Goal: Transaction & Acquisition: Subscribe to service/newsletter

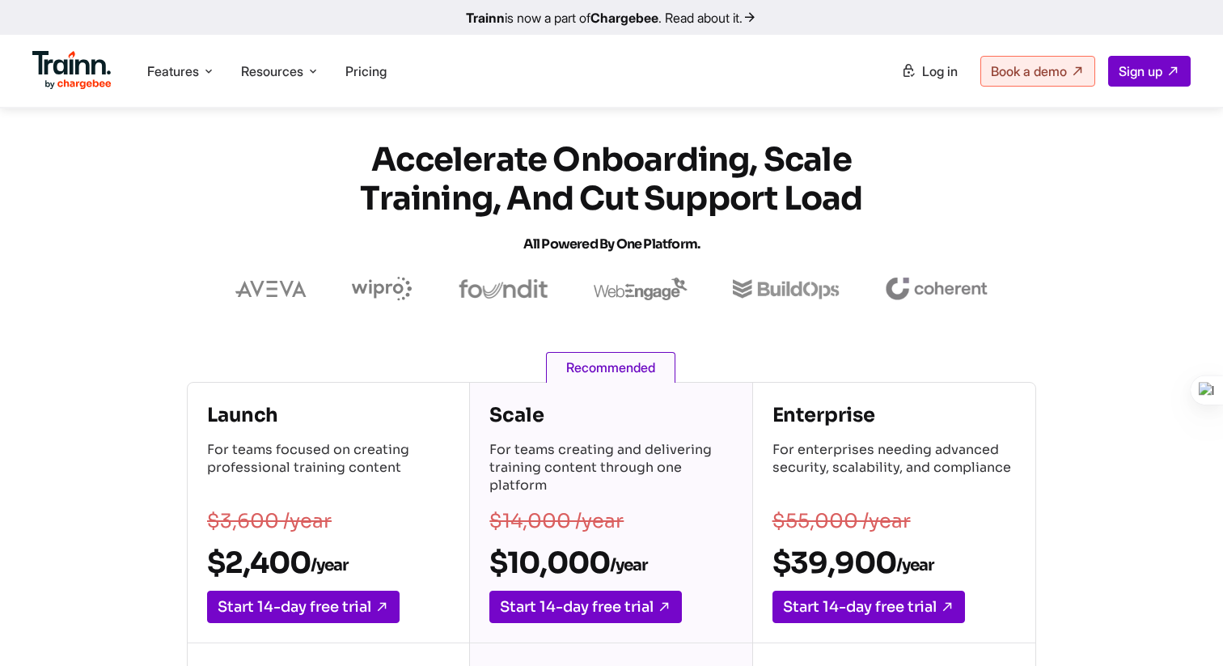
scroll to position [832, 0]
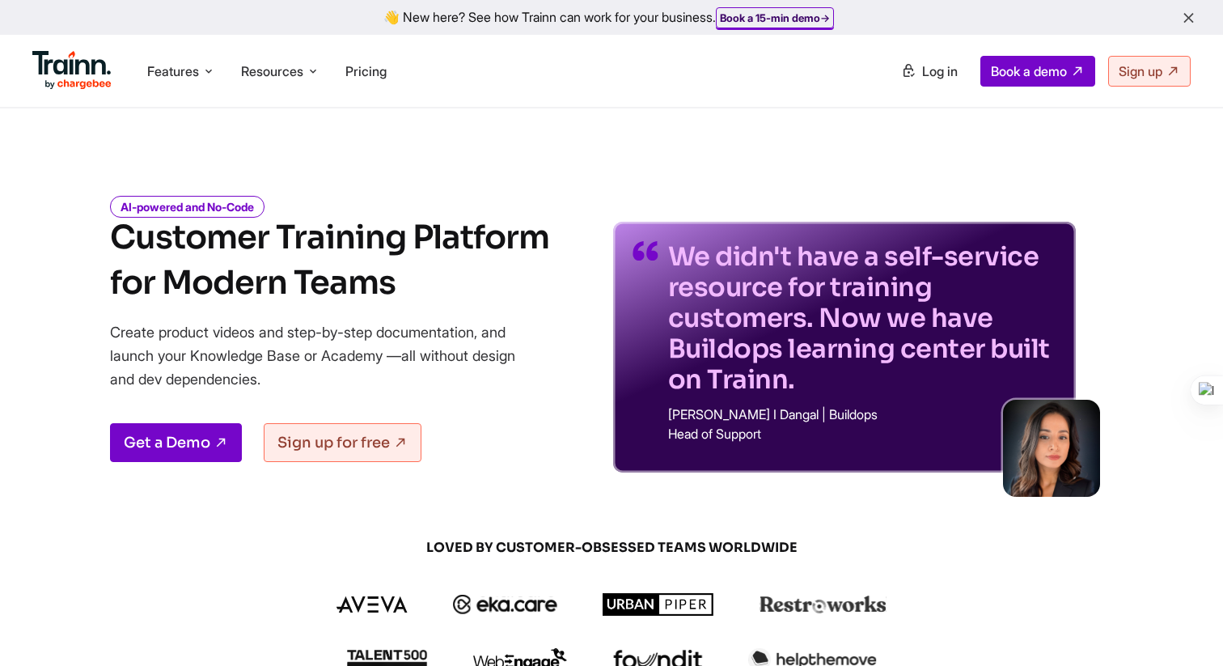
click at [804, 17] on b "Book a 15-min demo" at bounding box center [770, 17] width 100 height 13
click at [776, 12] on b "Book a 15-min demo" at bounding box center [770, 17] width 100 height 13
click at [1032, 77] on span "Book a demo" at bounding box center [1029, 71] width 76 height 16
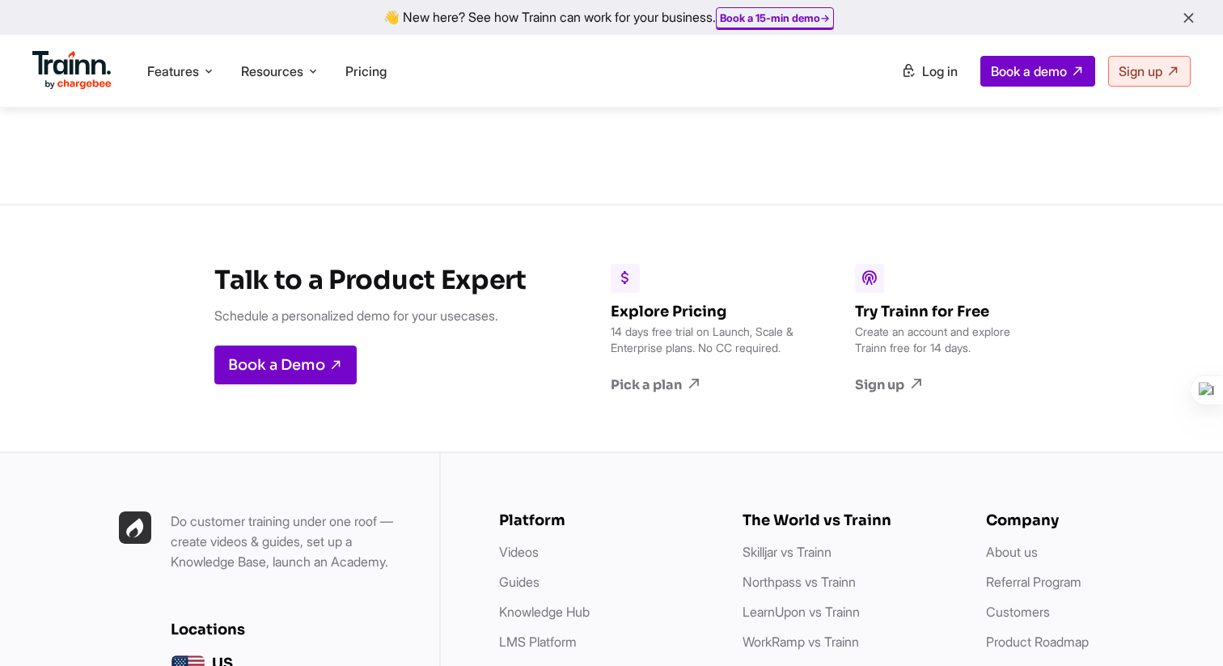
scroll to position [4305, 0]
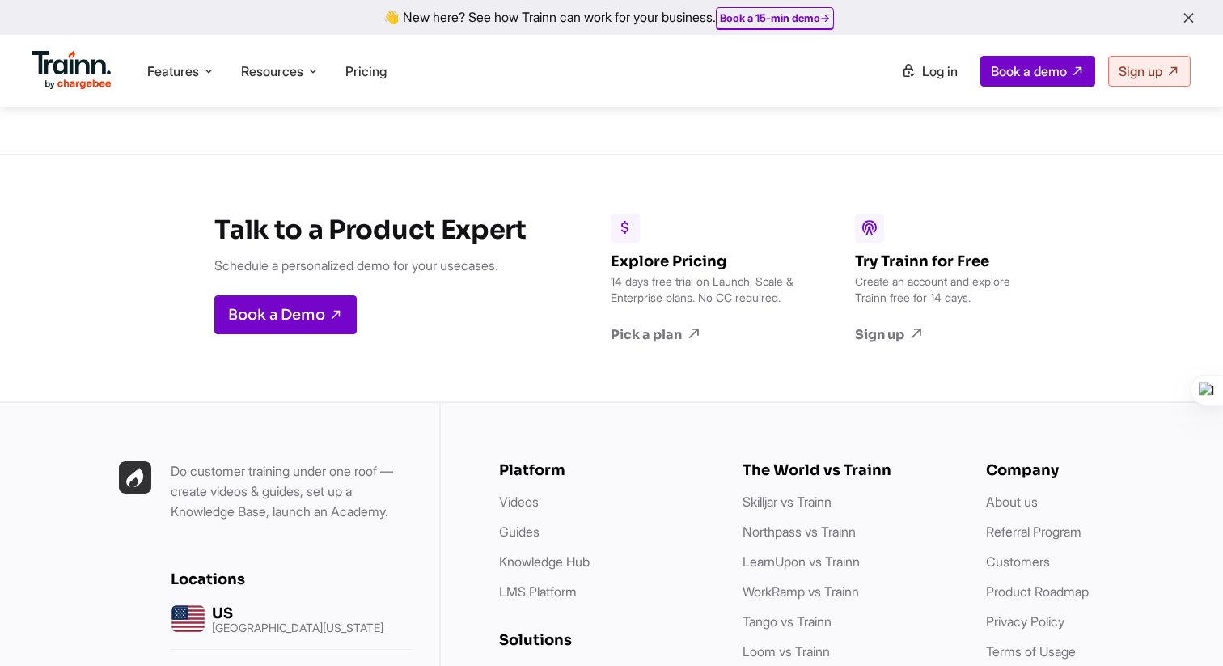
drag, startPoint x: 611, startPoint y: 292, endPoint x: 694, endPoint y: 289, distance: 83.4
click at [695, 290] on p "14 days free trial on Launch, Scale & Enterprise plans. No CC required." at bounding box center [704, 289] width 186 height 32
click at [678, 273] on p "14 days free trial on Launch, Scale & Enterprise plans. No CC required." at bounding box center [704, 289] width 186 height 32
drag, startPoint x: 715, startPoint y: 277, endPoint x: 777, endPoint y: 295, distance: 64.8
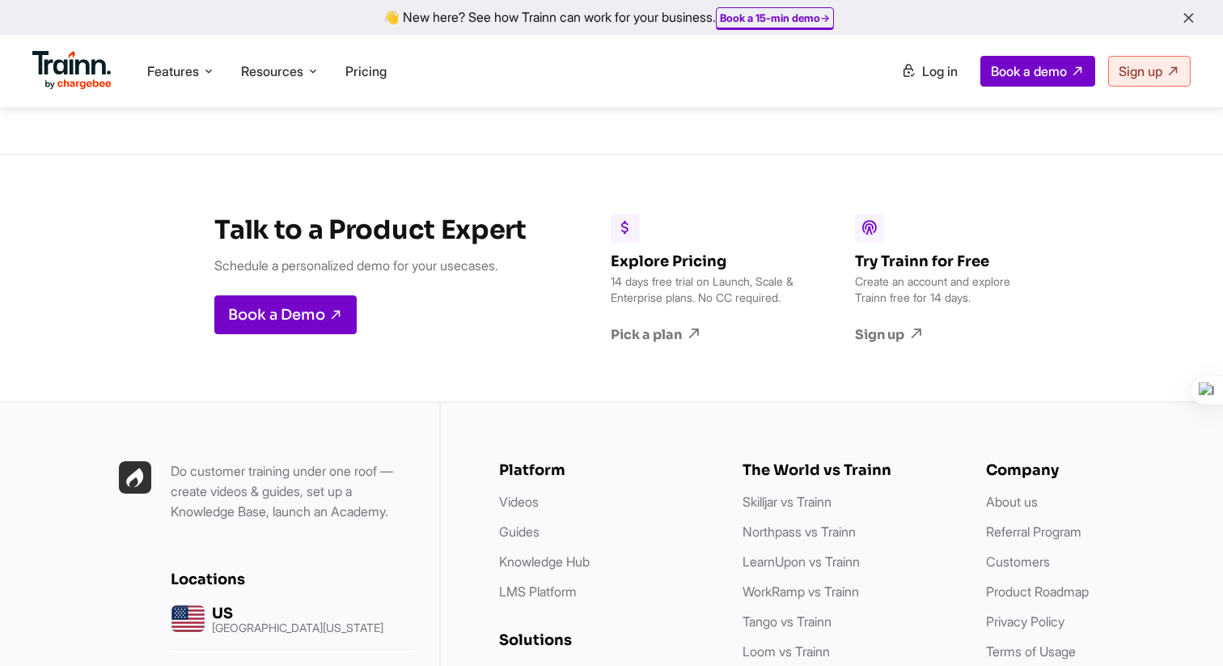
click at [777, 295] on p "14 days free trial on Launch, Scale & Enterprise plans. No CC required." at bounding box center [704, 289] width 186 height 32
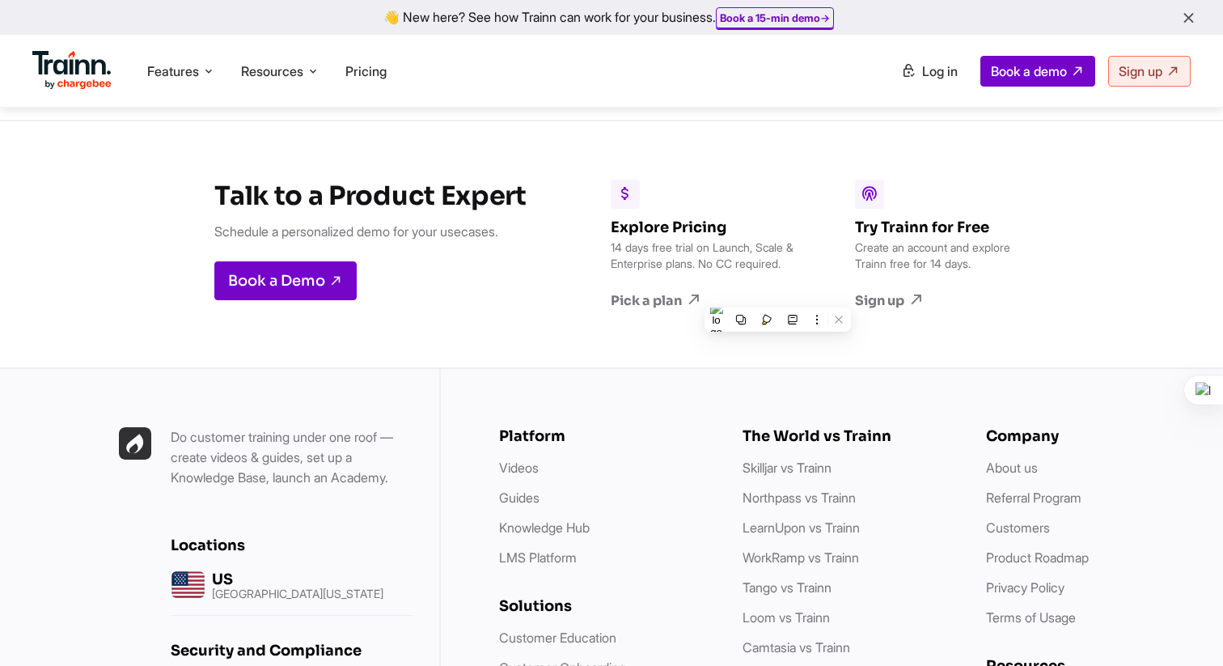
scroll to position [4339, 0]
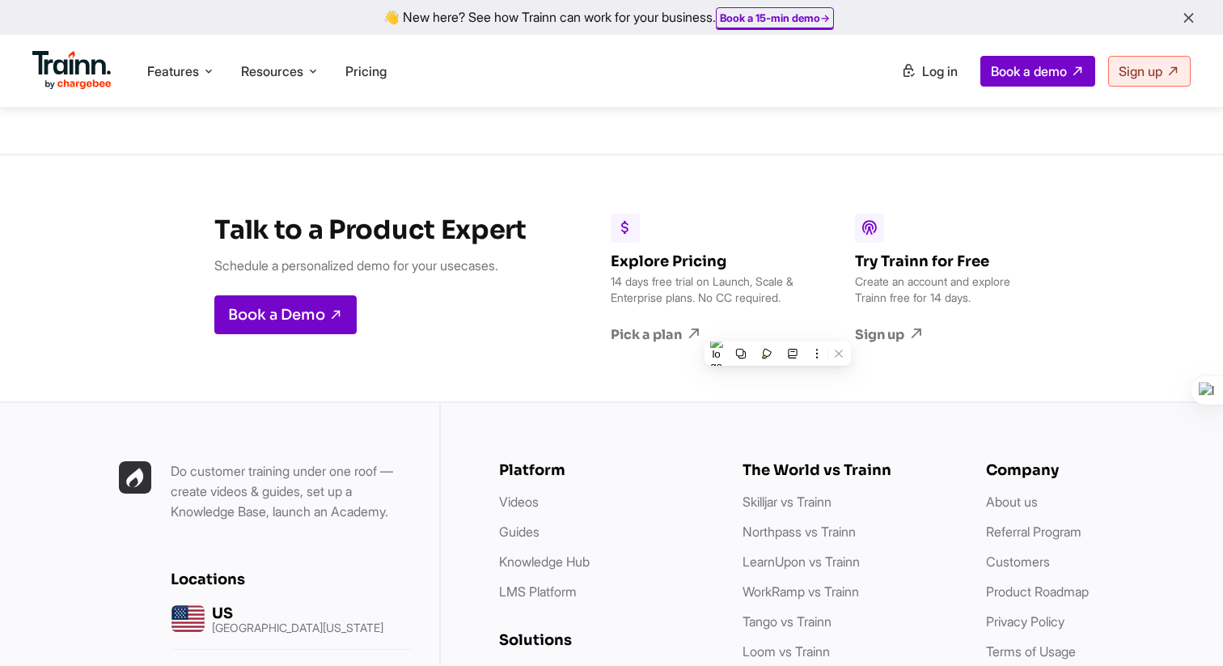
click at [677, 281] on p "14 days free trial on Launch, Scale & Enterprise plans. No CC required." at bounding box center [704, 289] width 186 height 32
drag, startPoint x: 711, startPoint y: 276, endPoint x: 738, endPoint y: 293, distance: 32.3
click at [738, 293] on p "14 days free trial on Launch, Scale & Enterprise plans. No CC required." at bounding box center [704, 289] width 186 height 32
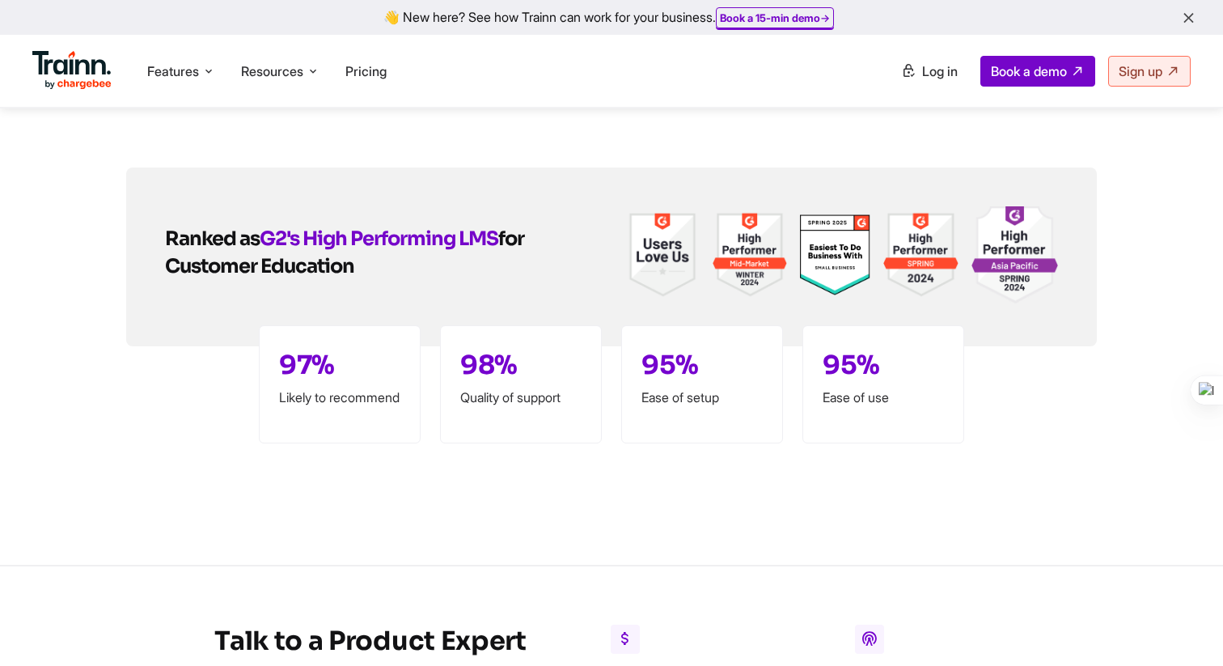
scroll to position [3894, 0]
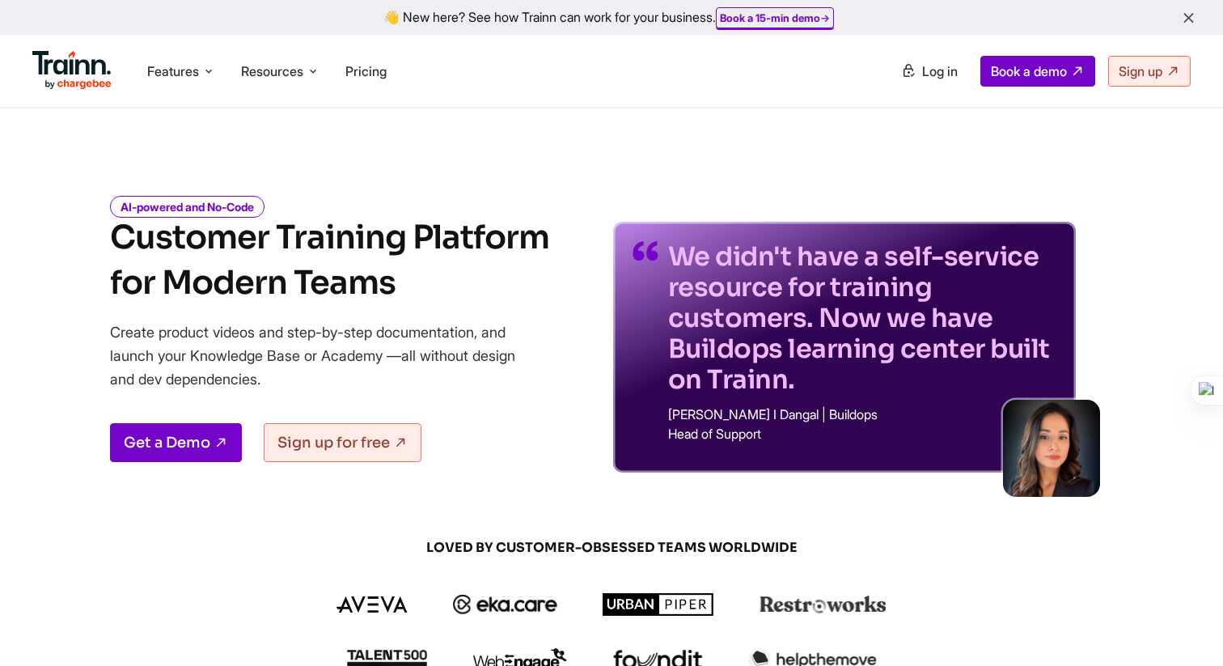
click at [186, 446] on link "Get a Demo" at bounding box center [176, 442] width 132 height 39
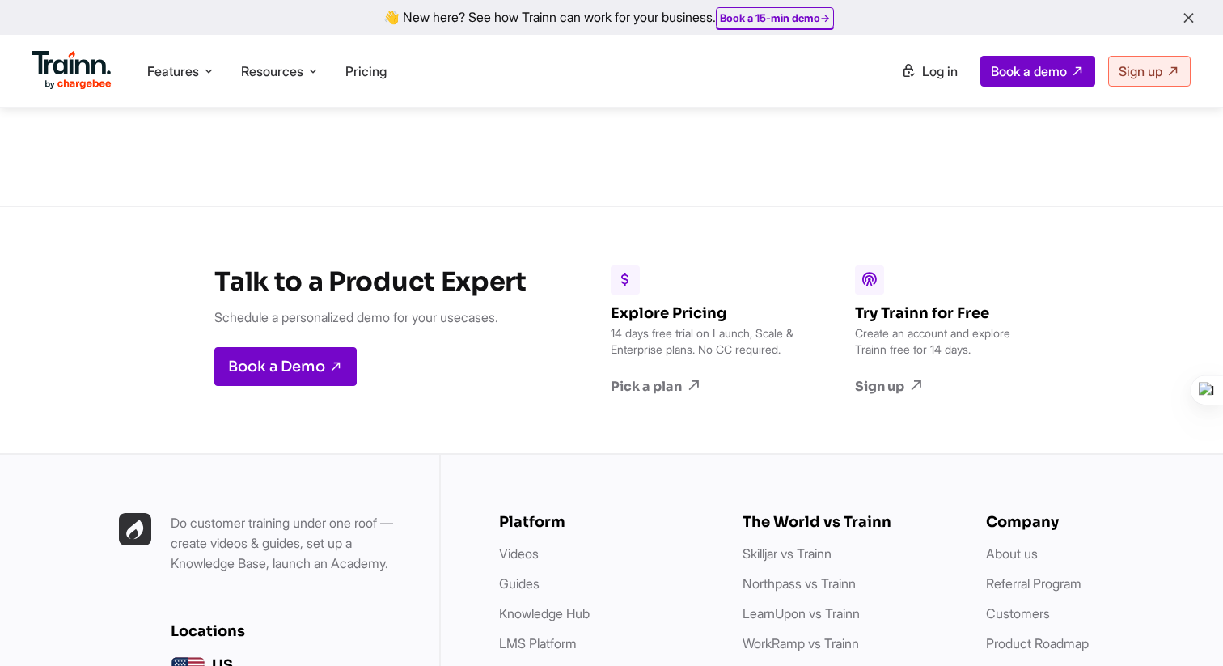
scroll to position [4257, 0]
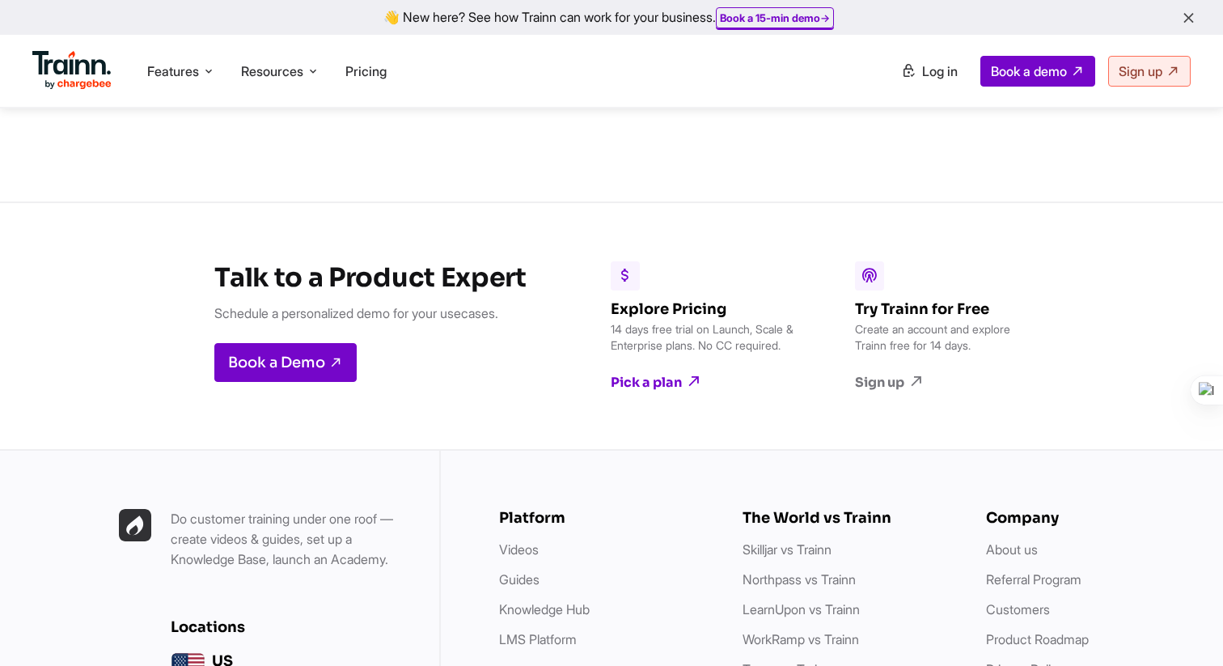
click at [665, 374] on link "Pick a plan" at bounding box center [704, 382] width 186 height 18
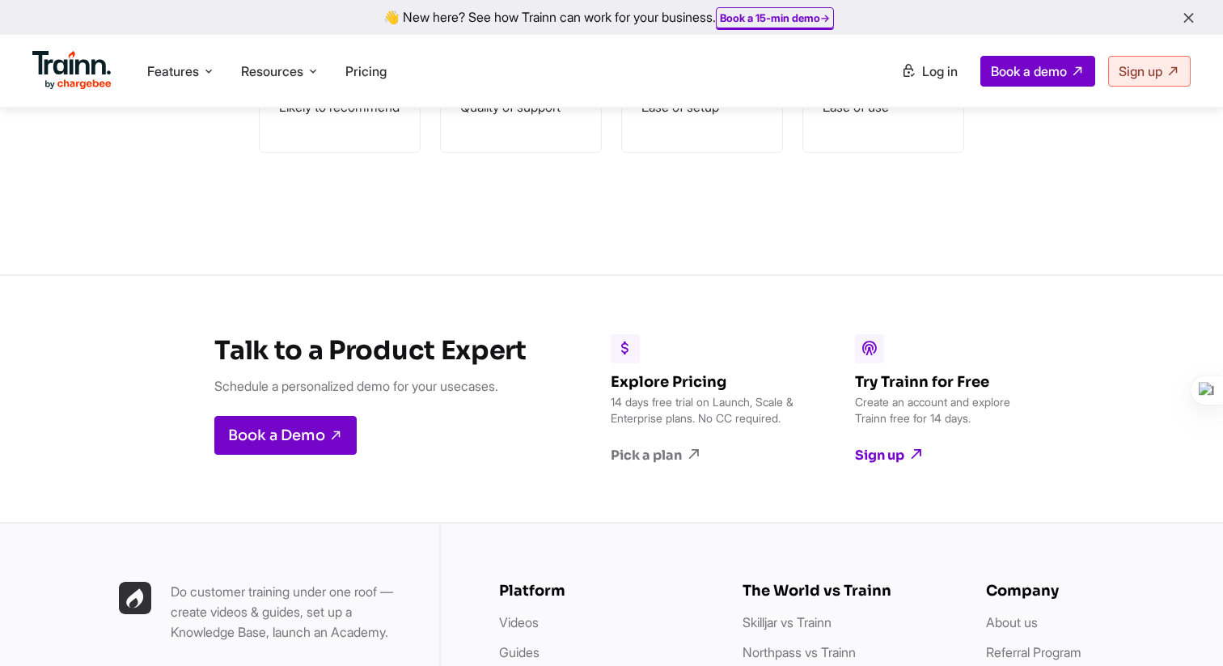
scroll to position [4217, 0]
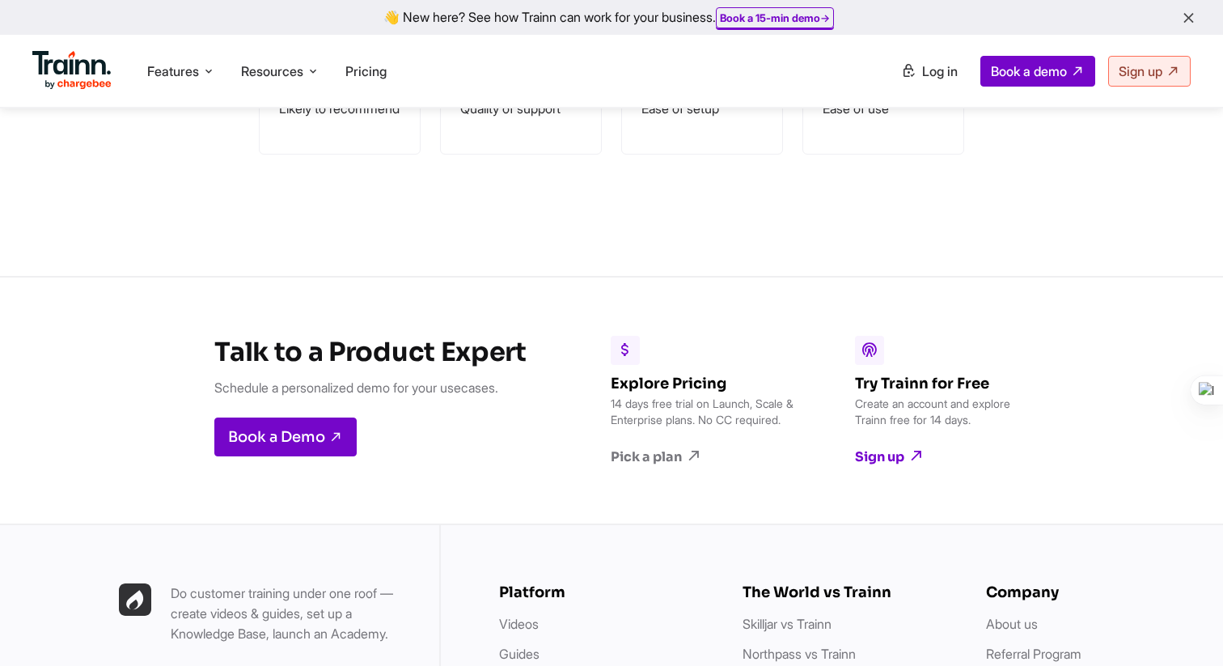
click at [902, 447] on link "Sign up" at bounding box center [948, 456] width 186 height 18
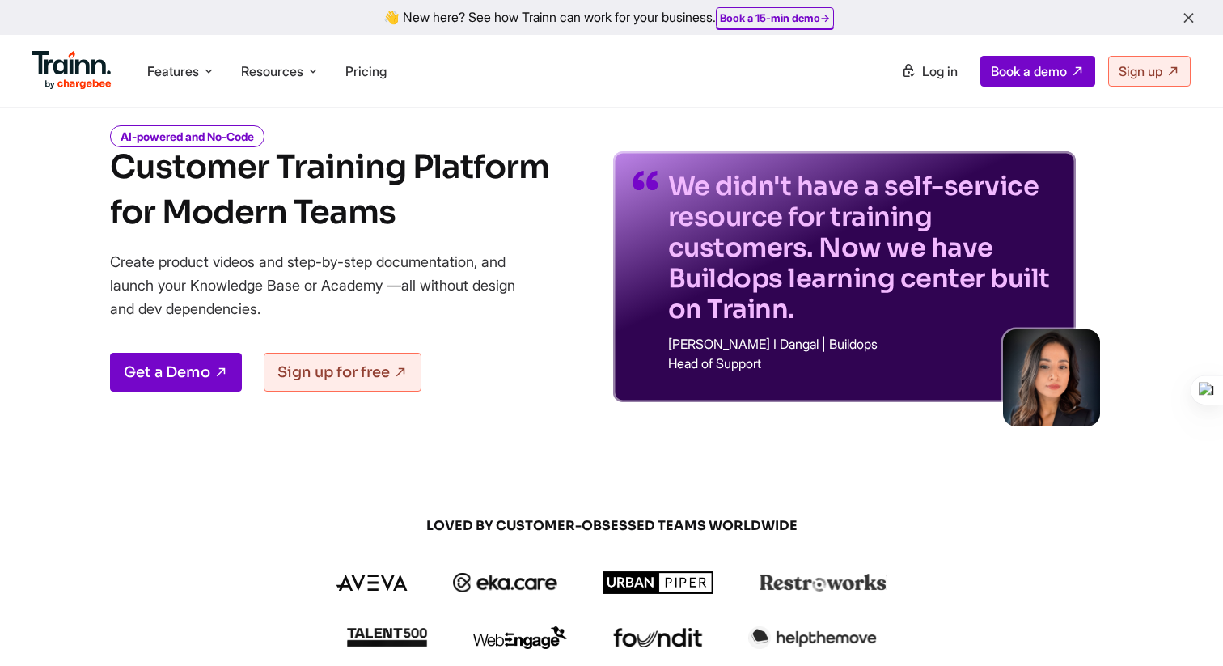
scroll to position [63, 0]
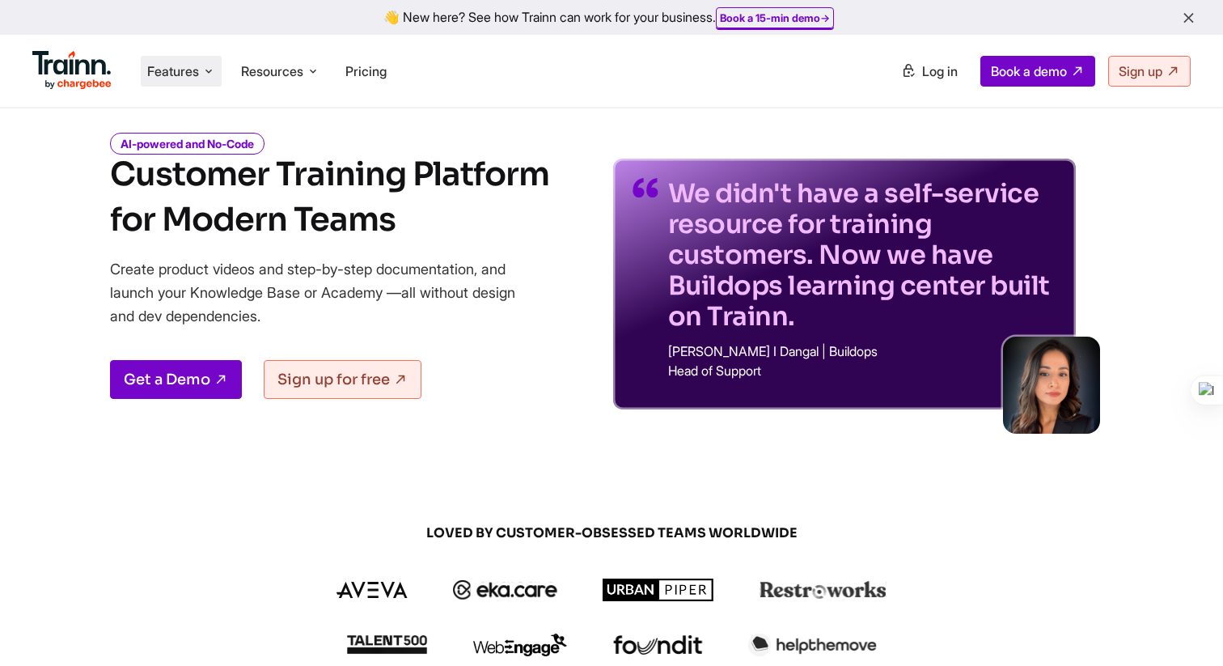
click at [180, 61] on li "Features Product Videos Create product & how-to videos in multiple languages. G…" at bounding box center [181, 71] width 81 height 31
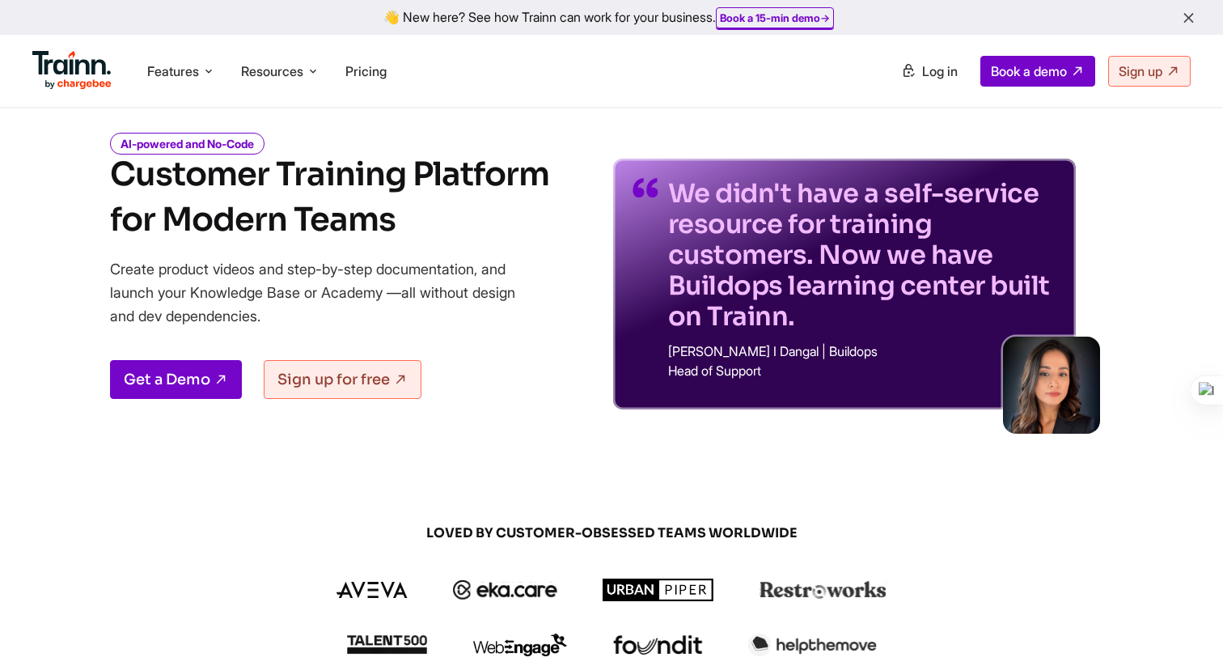
scroll to position [0, 0]
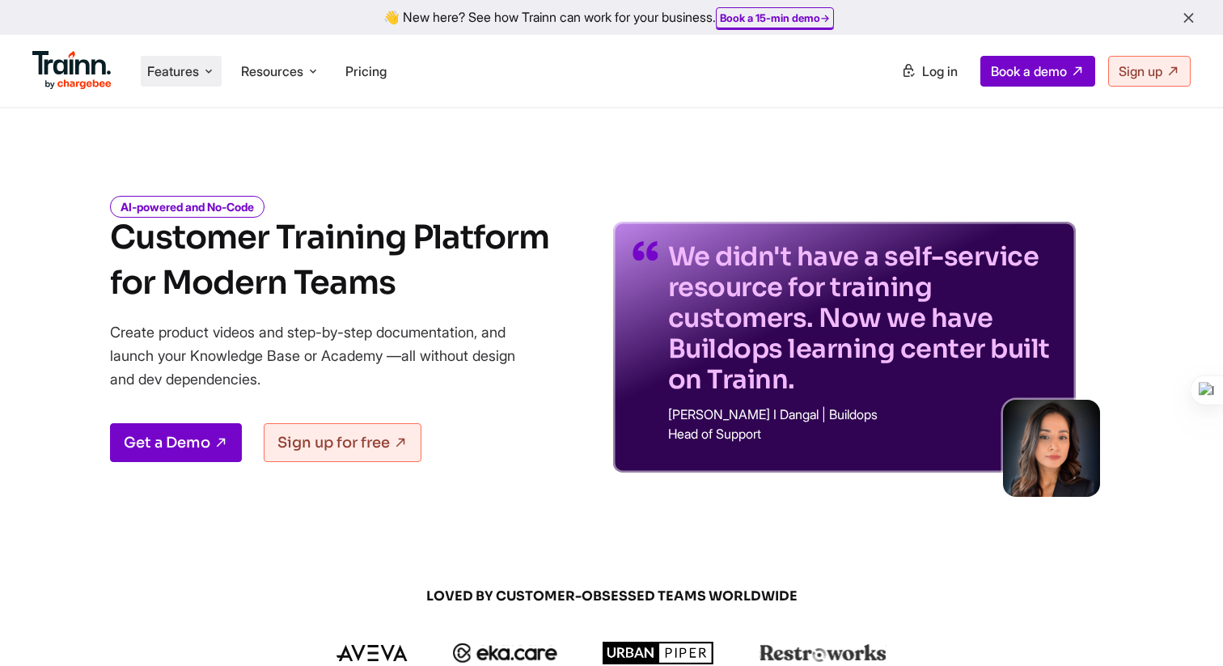
click at [184, 71] on span "Features" at bounding box center [173, 71] width 52 height 18
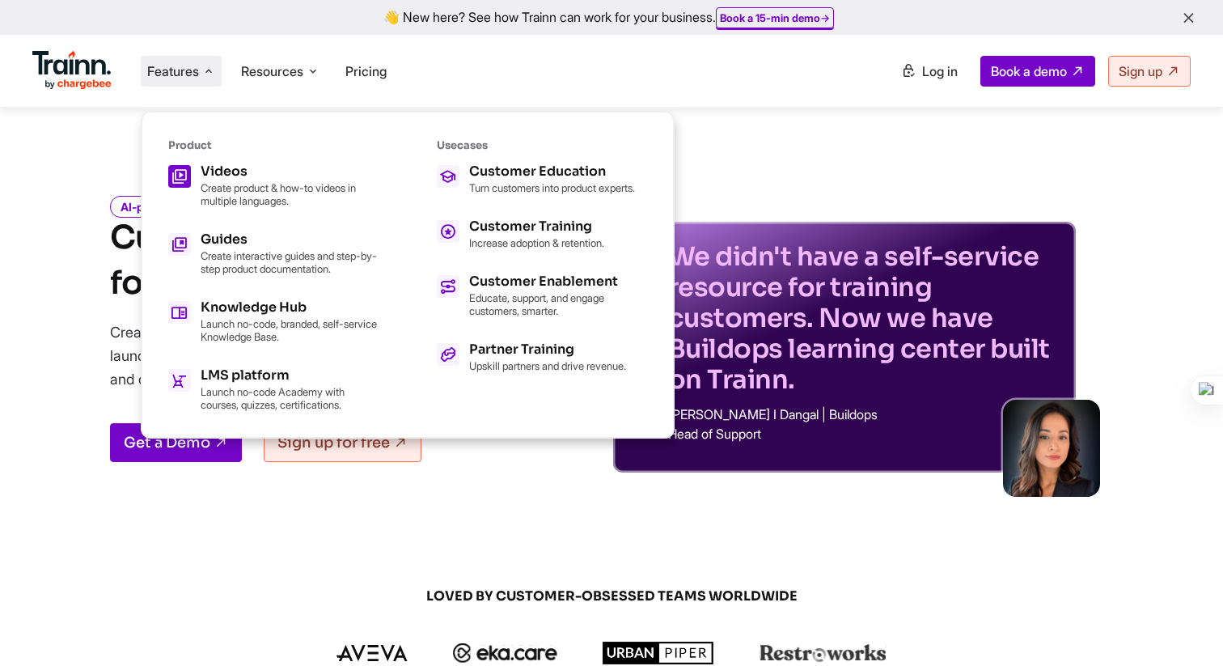
click at [226, 170] on h5 "Videos" at bounding box center [290, 171] width 178 height 13
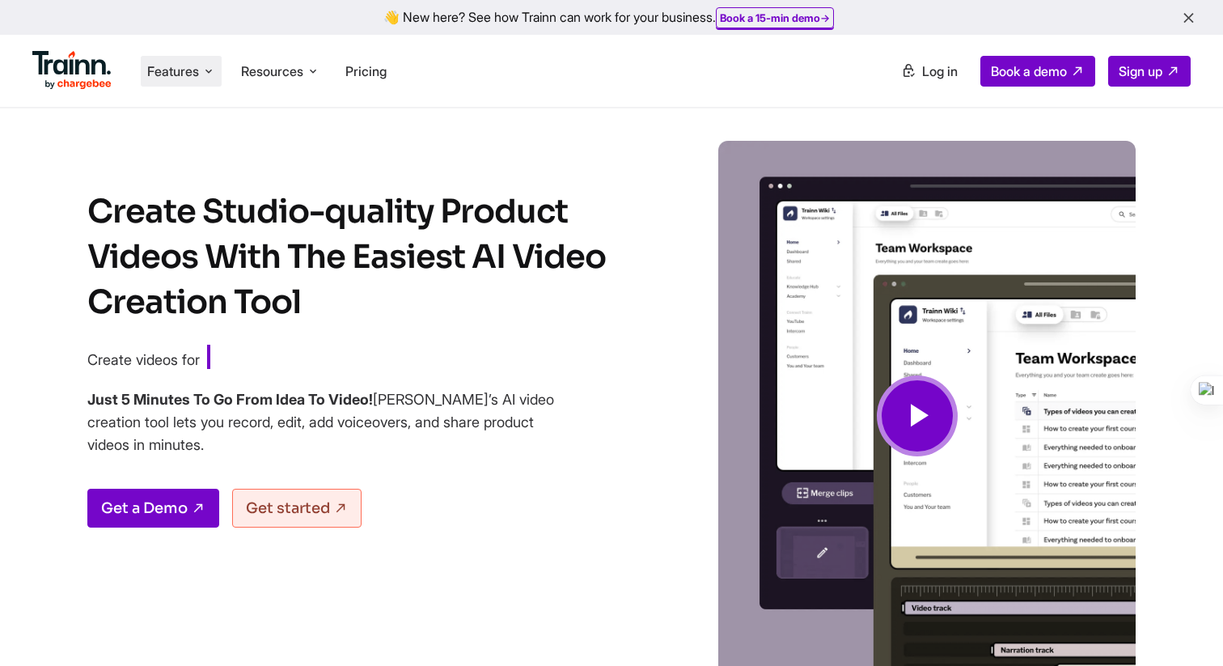
click at [191, 61] on li "Features Product Videos Create product & how-to videos in multiple languages. G…" at bounding box center [181, 71] width 81 height 31
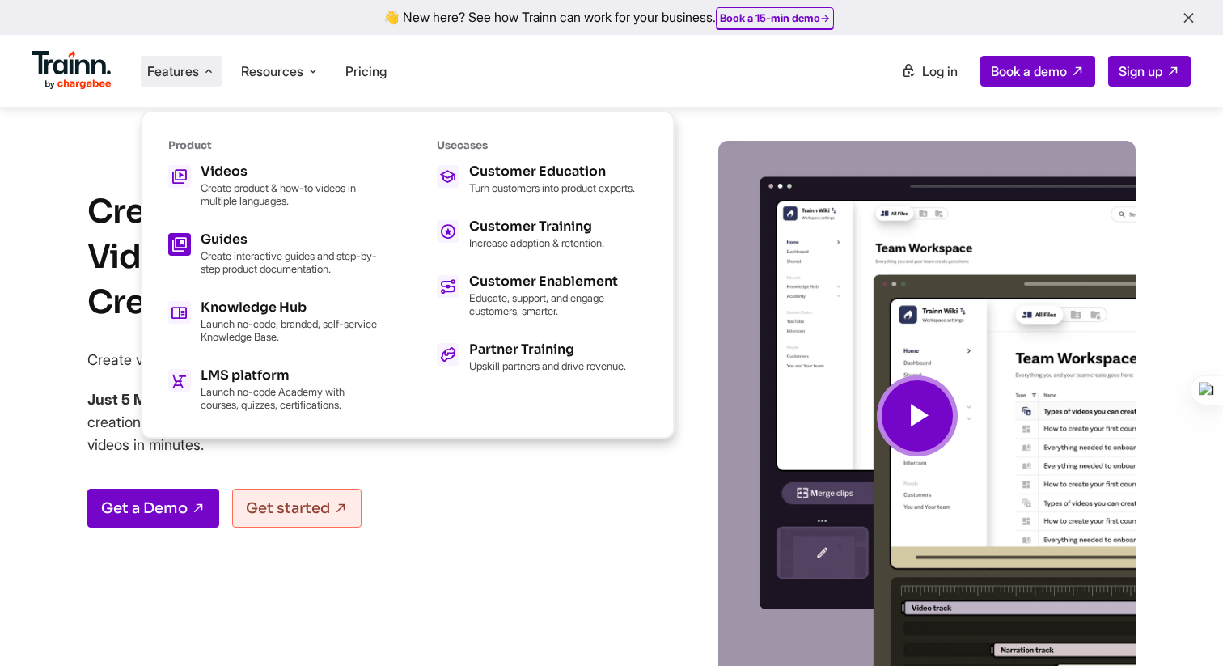
click at [209, 237] on h5 "Guides" at bounding box center [290, 239] width 178 height 13
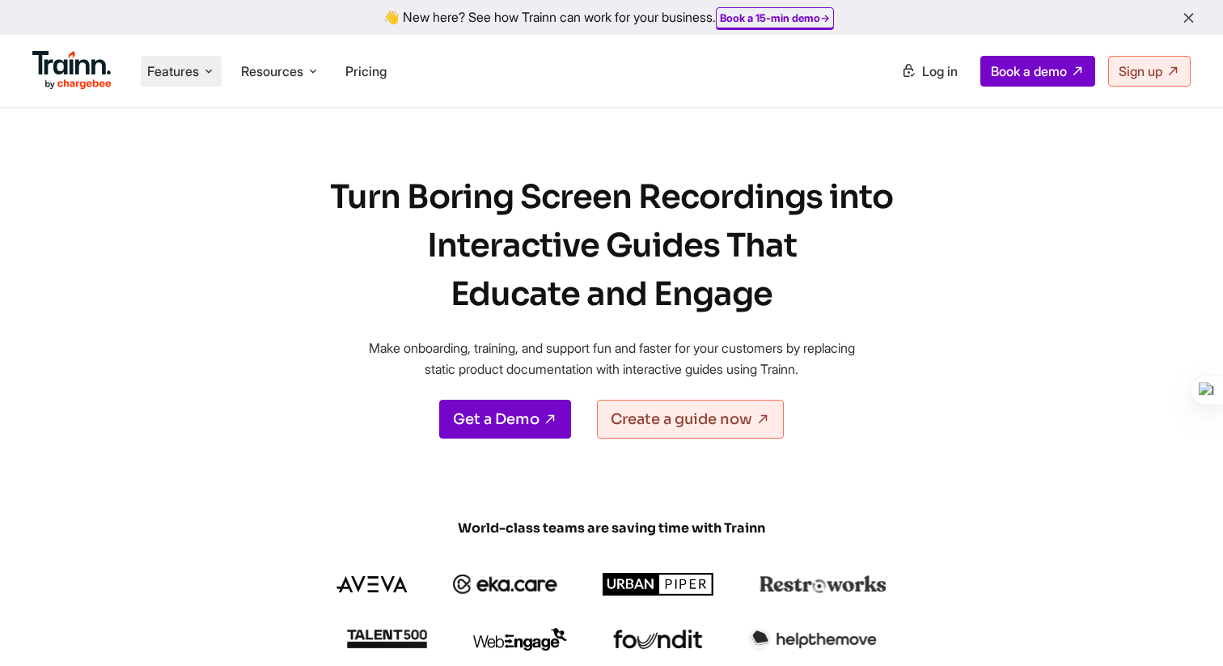
click at [179, 69] on span "Features" at bounding box center [173, 71] width 52 height 18
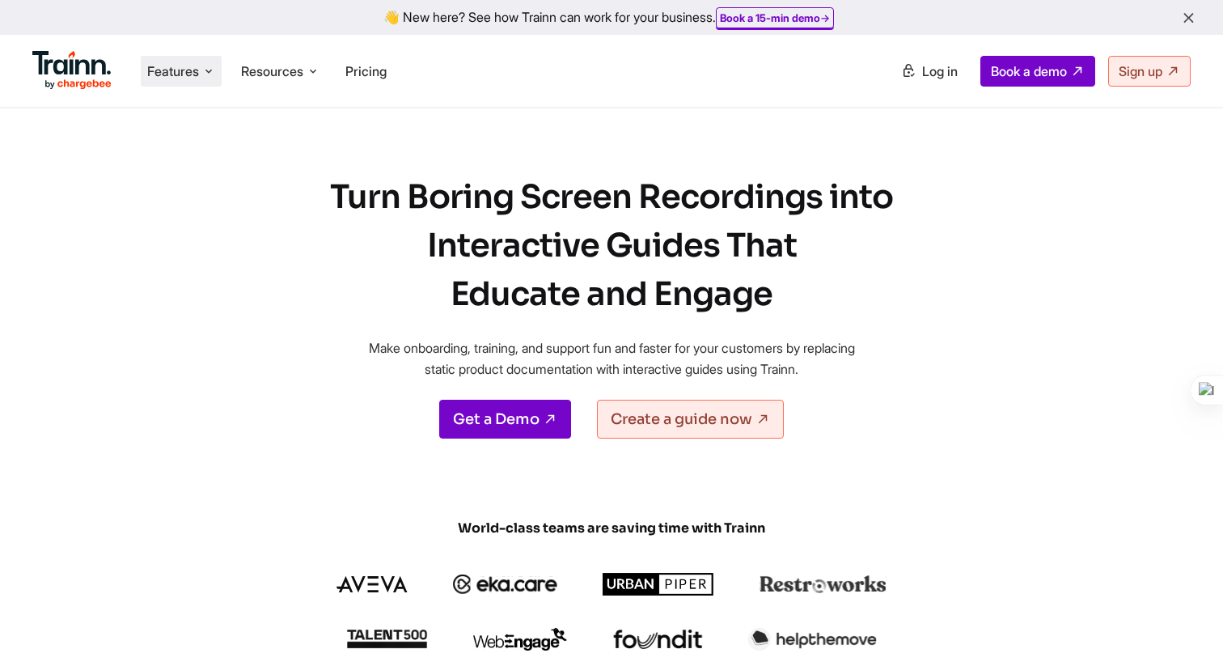
click at [157, 75] on span "Features" at bounding box center [173, 71] width 52 height 18
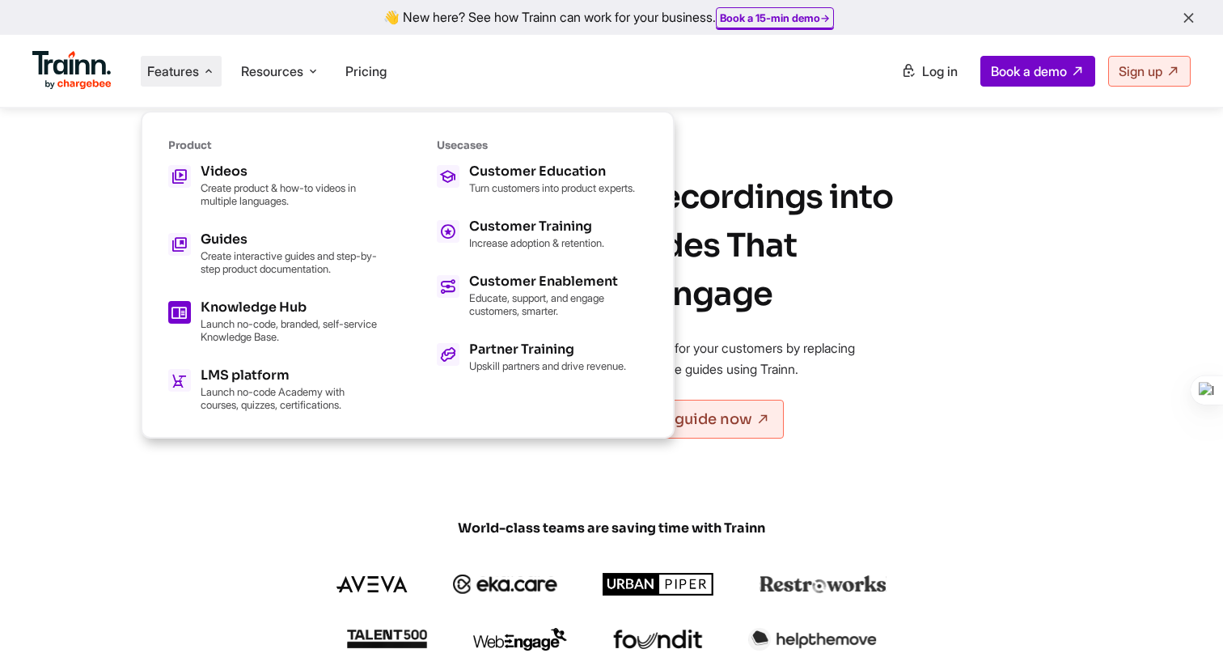
click at [197, 304] on link "Knowledge Hub Launch no-code, branded, self-service Knowledge Base." at bounding box center [273, 322] width 210 height 42
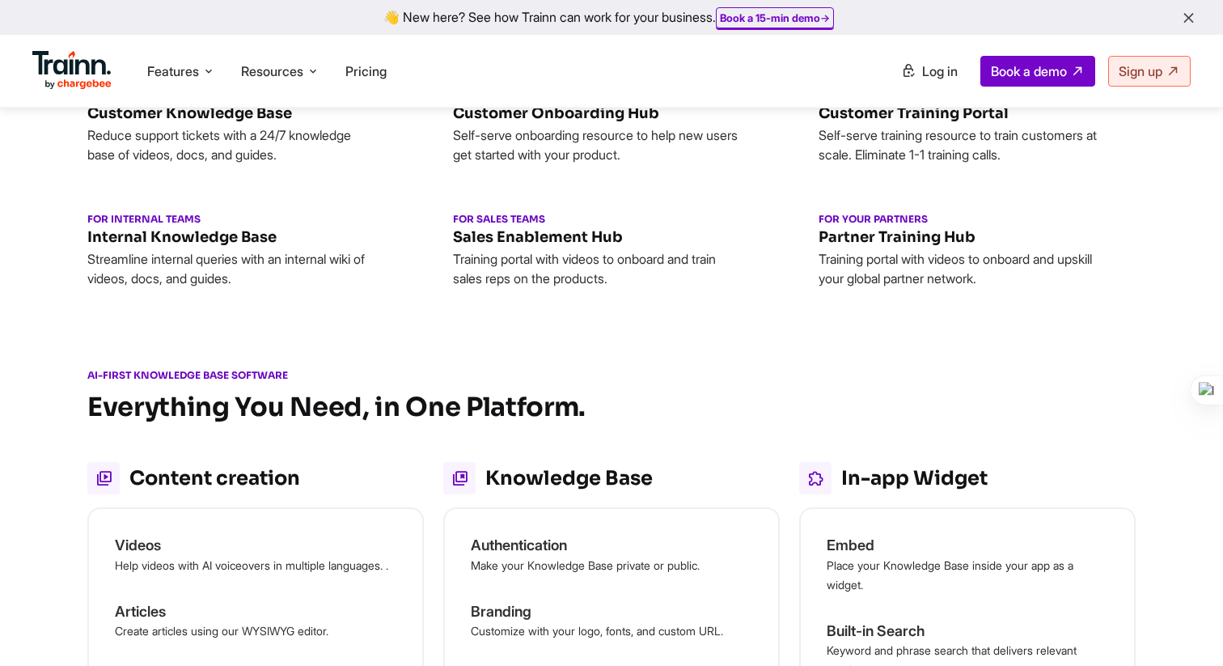
scroll to position [1515, 0]
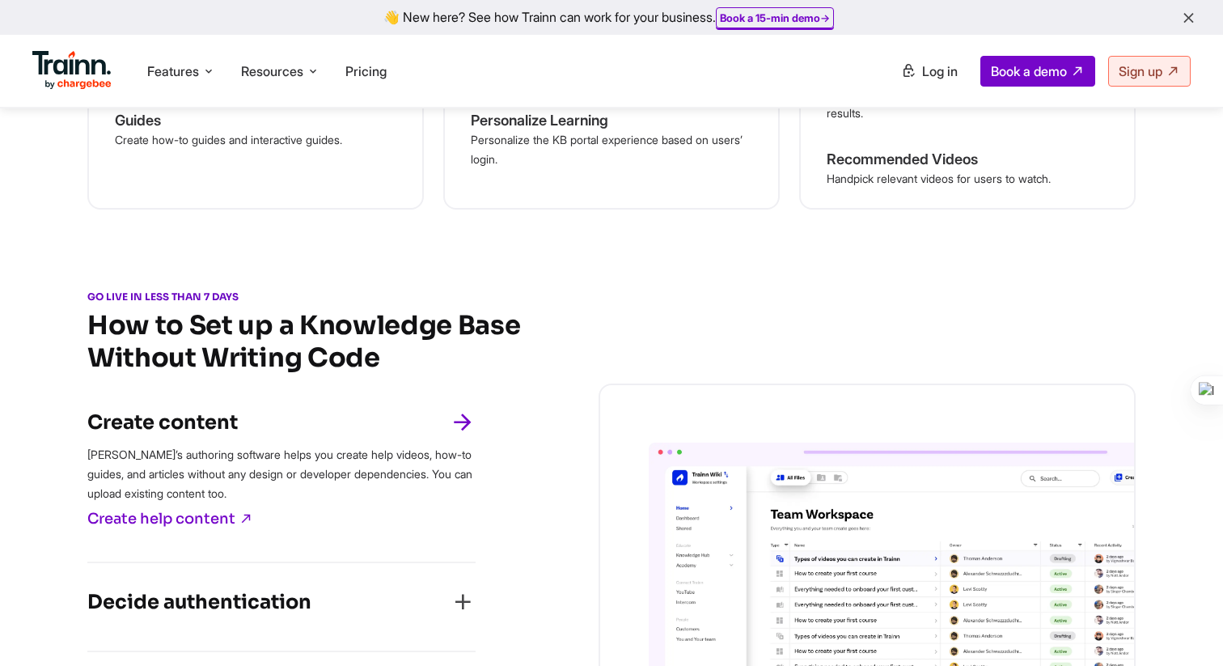
click at [182, 54] on ul "Features Product Videos Create product & how-to videos in multiple languages. G…" at bounding box center [321, 71] width 579 height 46
click at [167, 74] on span "Features" at bounding box center [173, 71] width 52 height 18
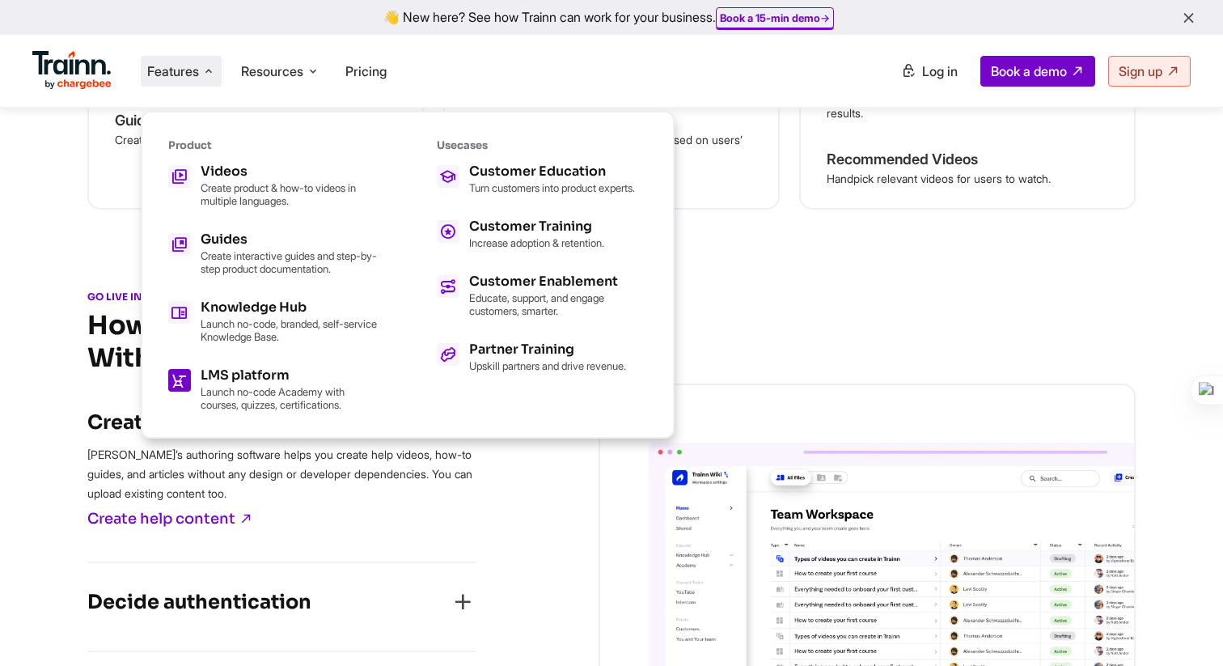
click at [285, 373] on h5 "LMS platform" at bounding box center [290, 375] width 178 height 13
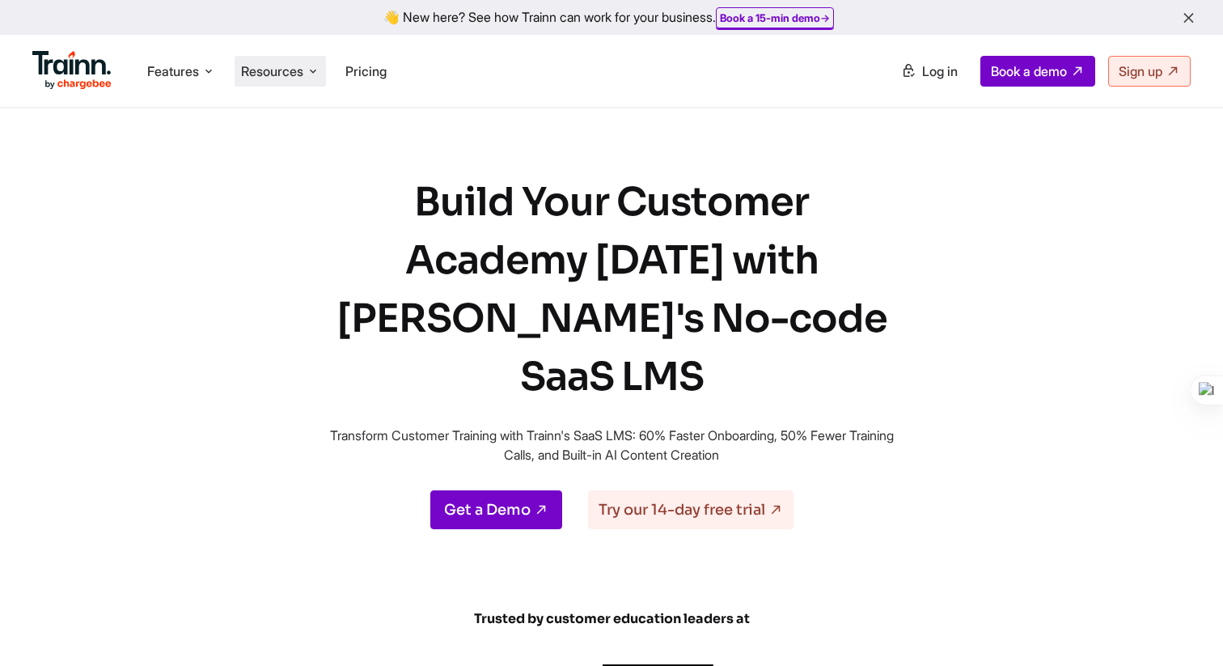
click at [273, 67] on span "Resources" at bounding box center [272, 71] width 62 height 18
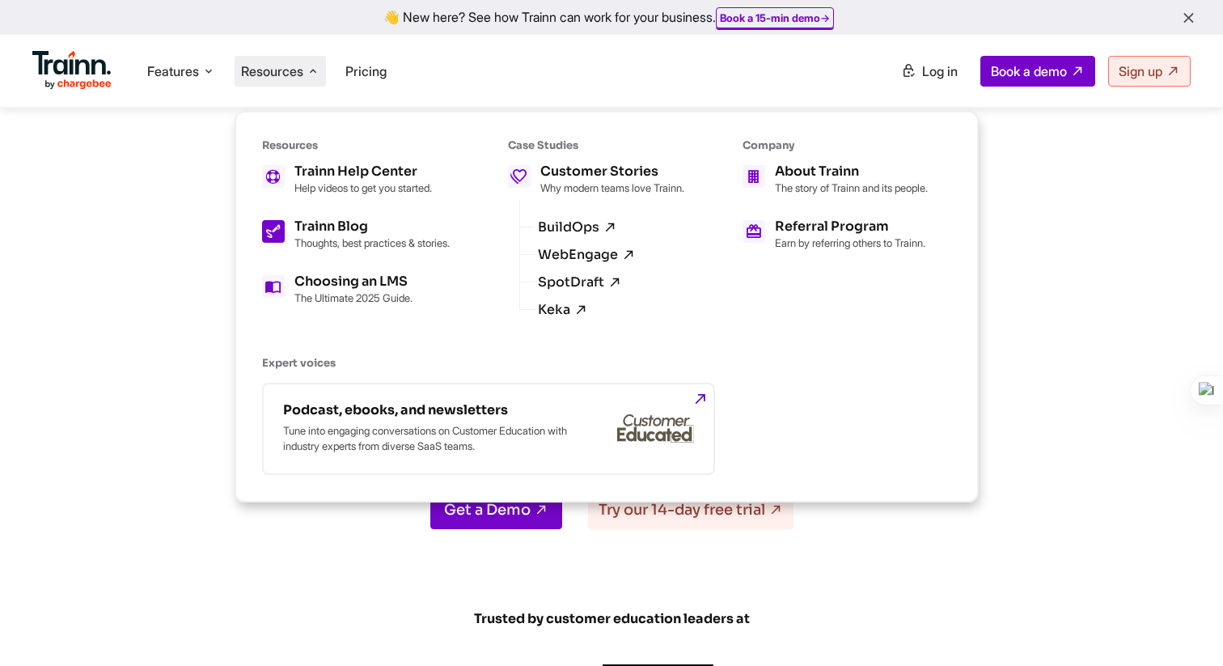
click at [344, 234] on div "Trainn Blog Thoughts, best practices & stories." at bounding box center [371, 234] width 155 height 29
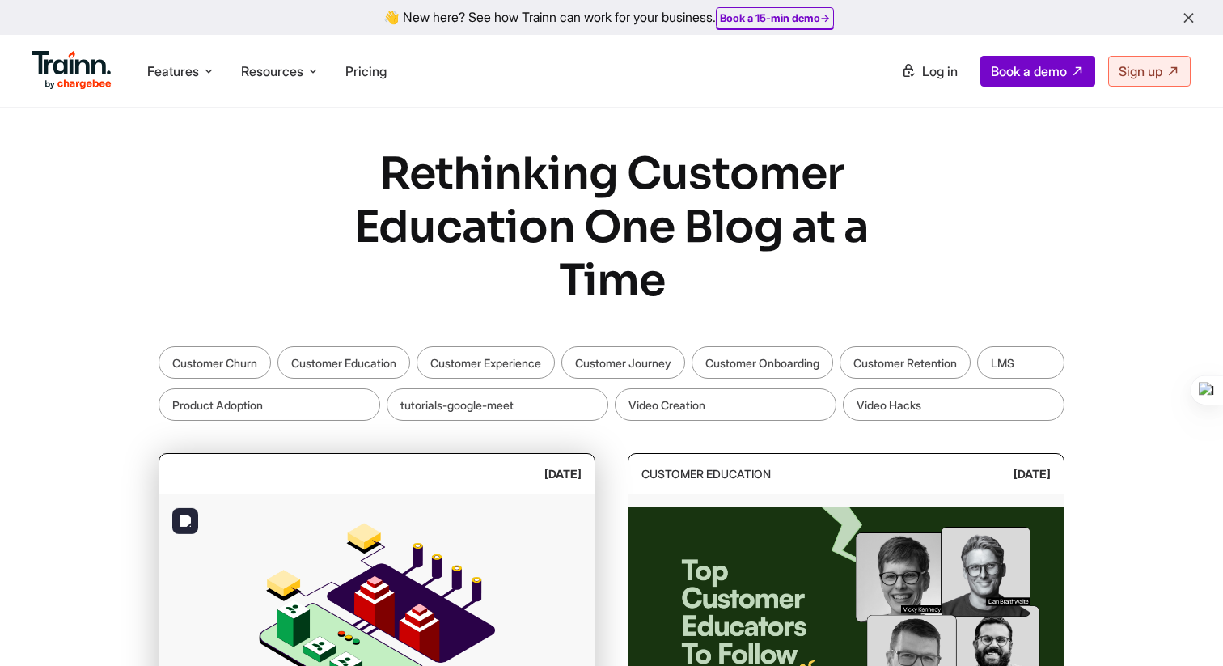
click at [491, 497] on img at bounding box center [376, 615] width 435 height 243
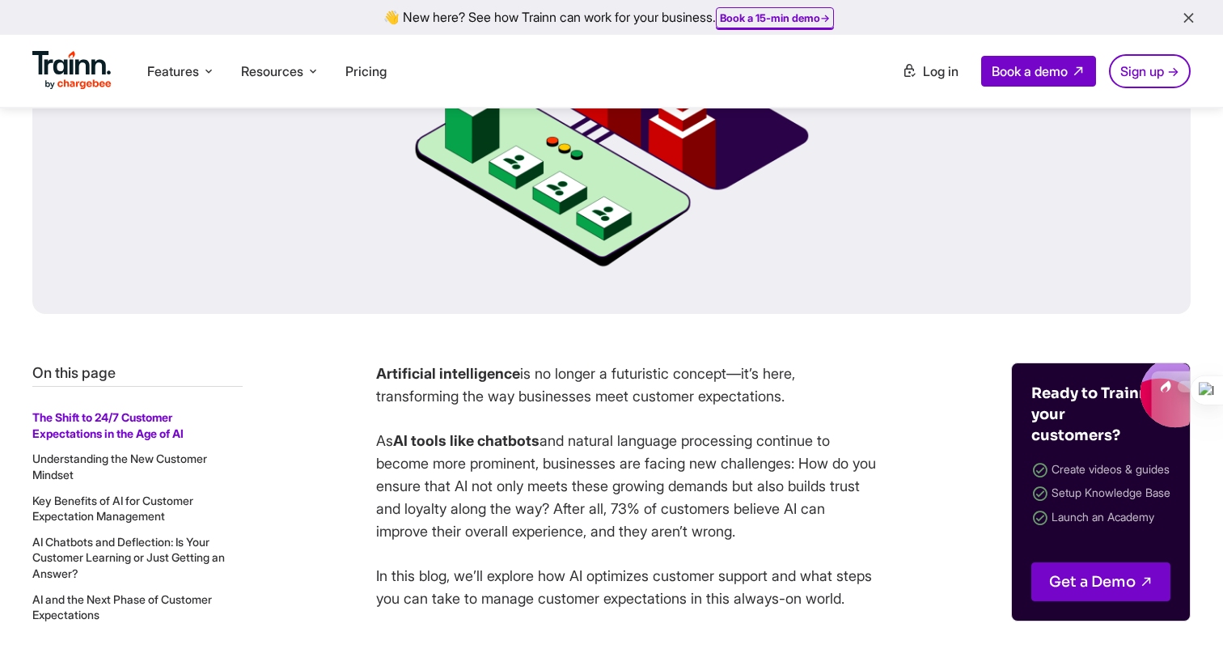
scroll to position [711, 0]
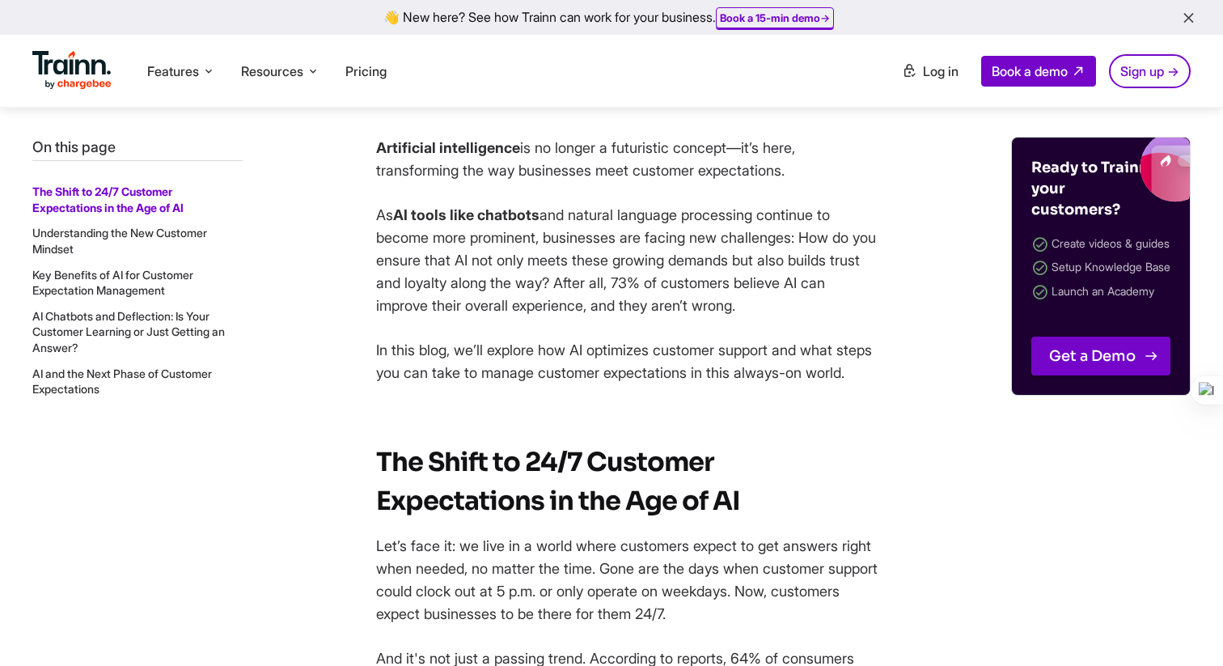
click at [1118, 356] on link "Get a Demo" at bounding box center [1100, 355] width 139 height 39
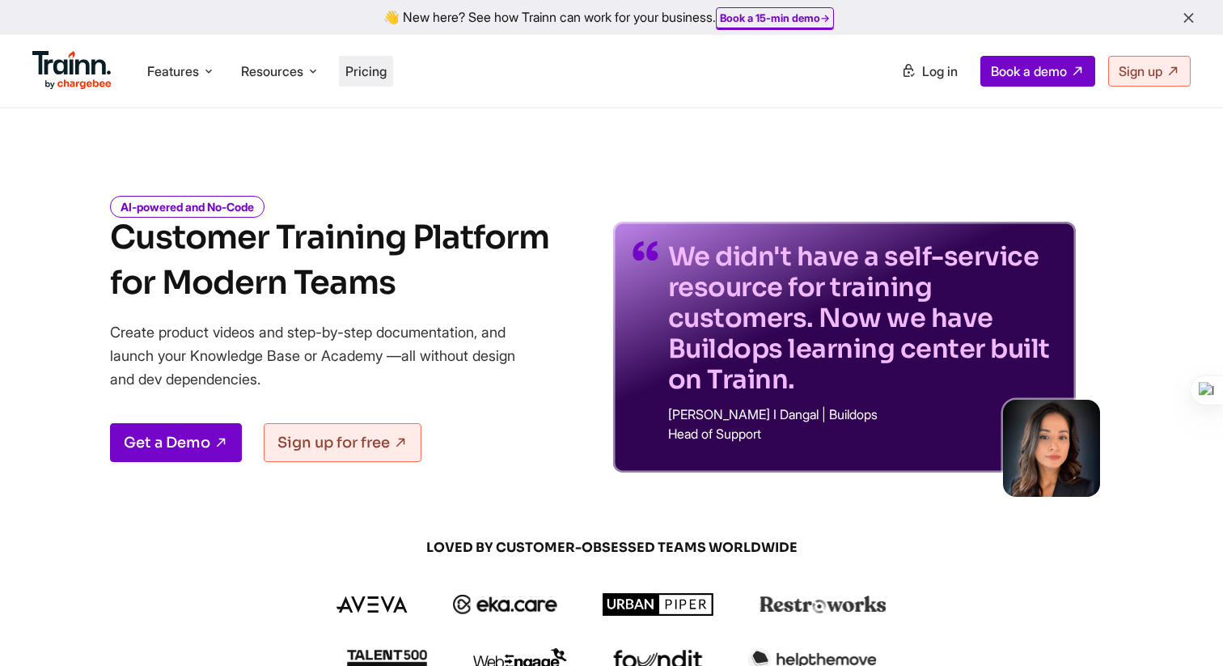
click at [378, 68] on span "Pricing" at bounding box center [365, 71] width 41 height 16
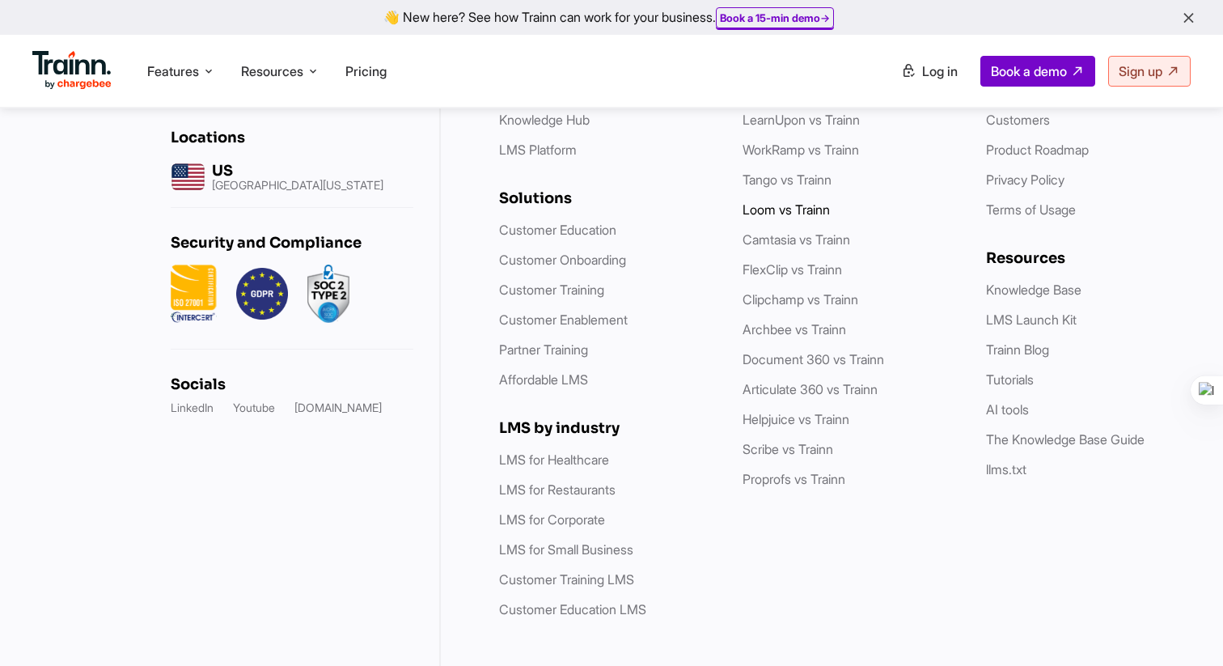
scroll to position [5080, 0]
